Goal: Task Accomplishment & Management: Use online tool/utility

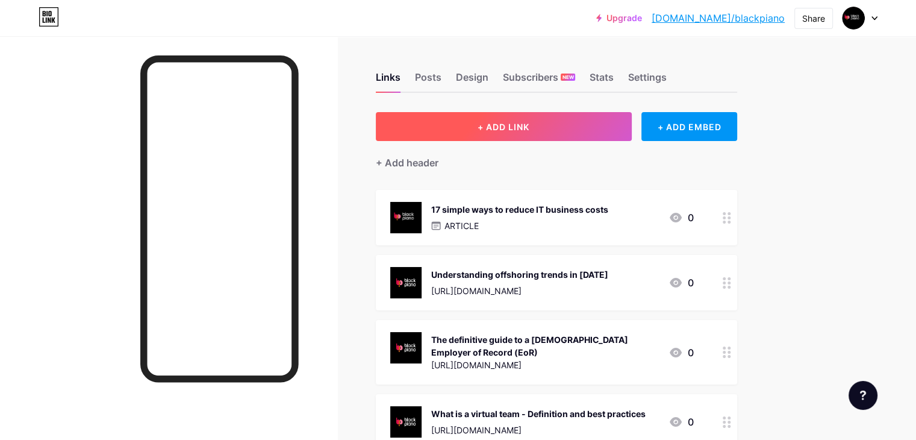
click at [529, 125] on span "+ ADD LINK" at bounding box center [504, 127] width 52 height 10
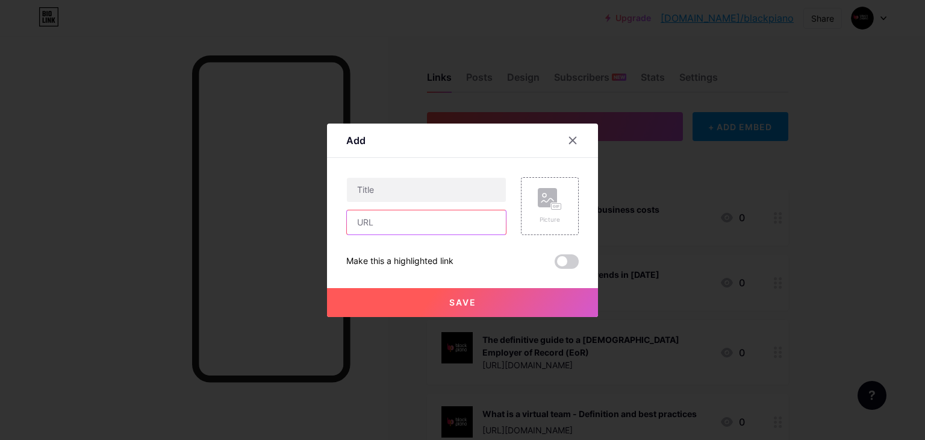
click at [372, 222] on input "text" at bounding box center [426, 222] width 159 height 24
paste input "[URL][DOMAIN_NAME]"
type input "[URL][DOMAIN_NAME]"
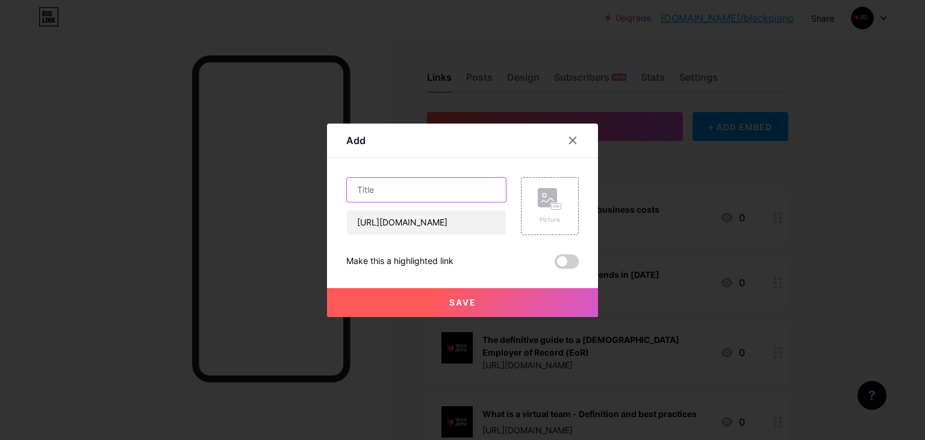
click at [438, 190] on input "text" at bounding box center [426, 190] width 159 height 24
paste input "Hire the best remote Java Developers with Black Piano"
type input "Hire the best remote Java Developers with Black Piano"
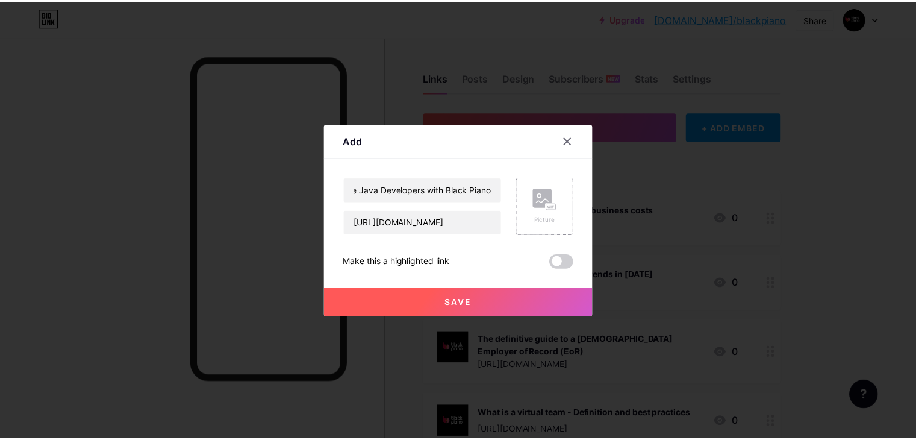
scroll to position [0, 0]
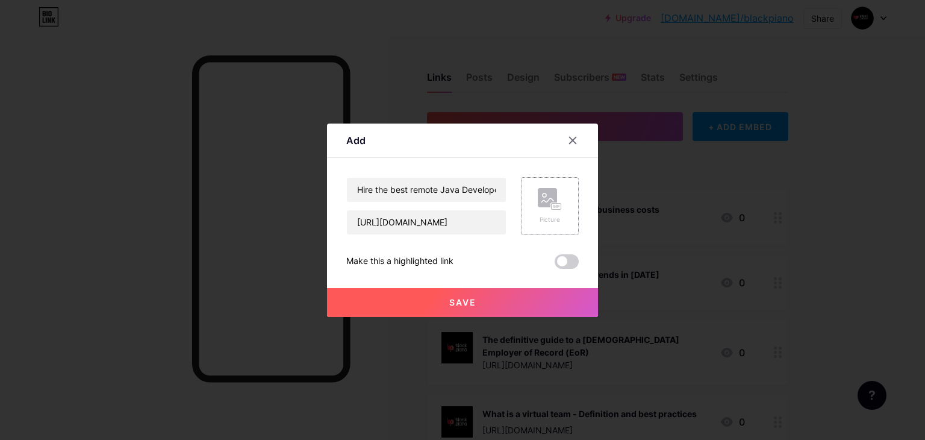
click at [544, 214] on div "Picture" at bounding box center [550, 206] width 24 height 36
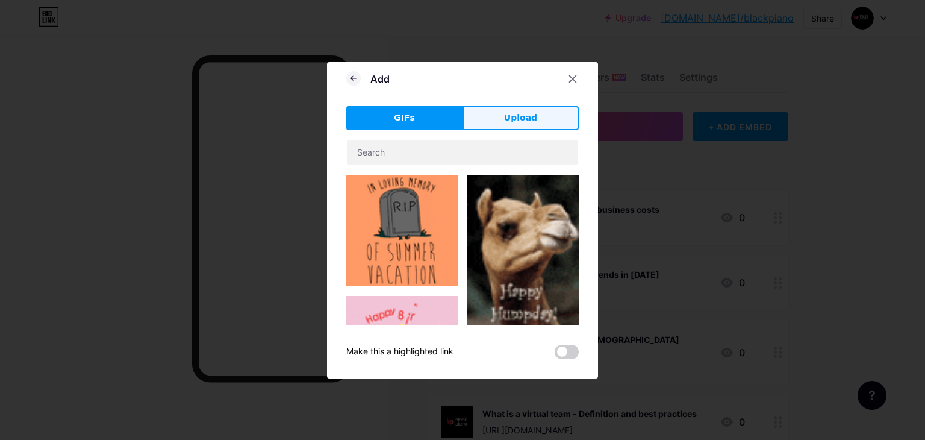
click at [530, 128] on button "Upload" at bounding box center [521, 118] width 116 height 24
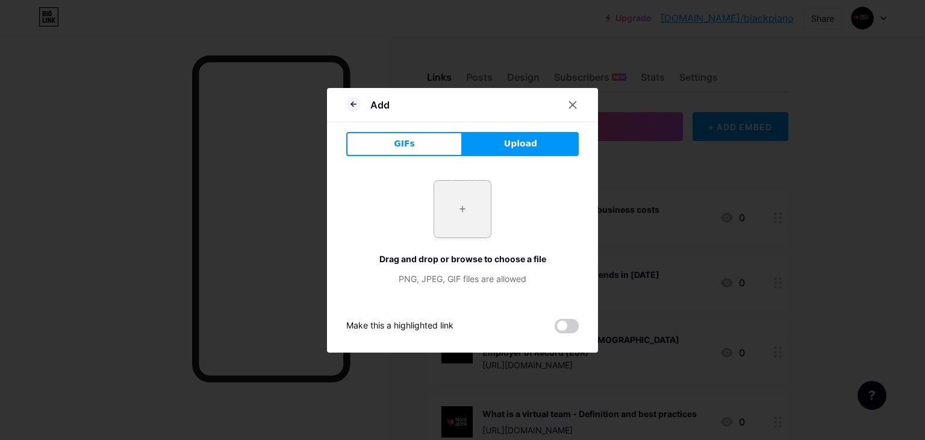
click at [454, 210] on input "file" at bounding box center [462, 209] width 57 height 57
type input "C:\fakepath\black piano logo.png"
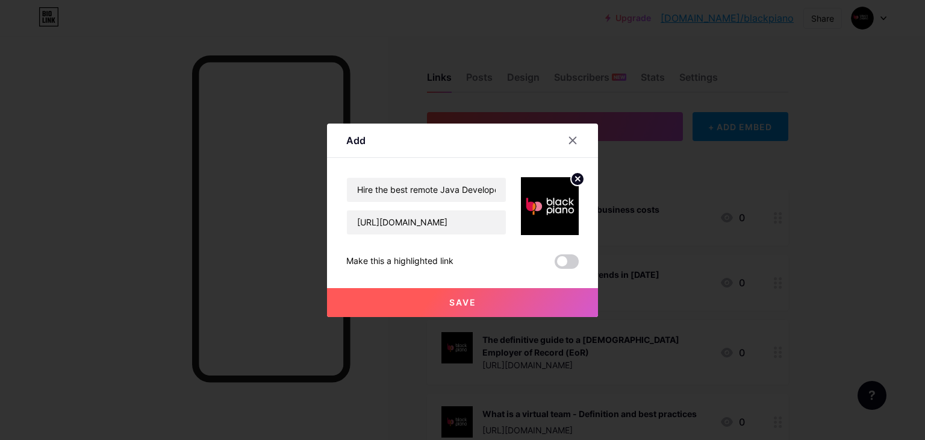
click at [477, 298] on button "Save" at bounding box center [462, 302] width 271 height 29
